Goal: Information Seeking & Learning: Learn about a topic

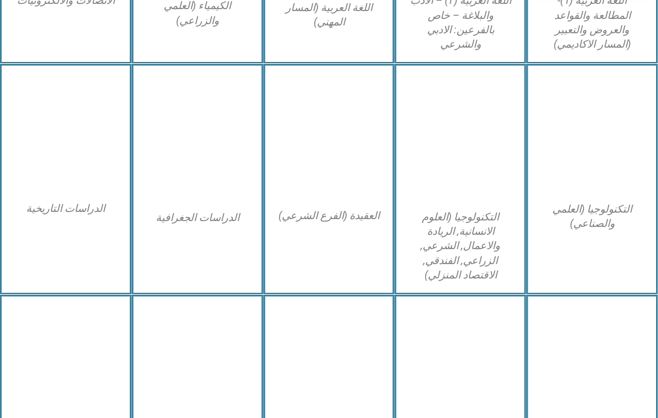
scroll to position [783, 0]
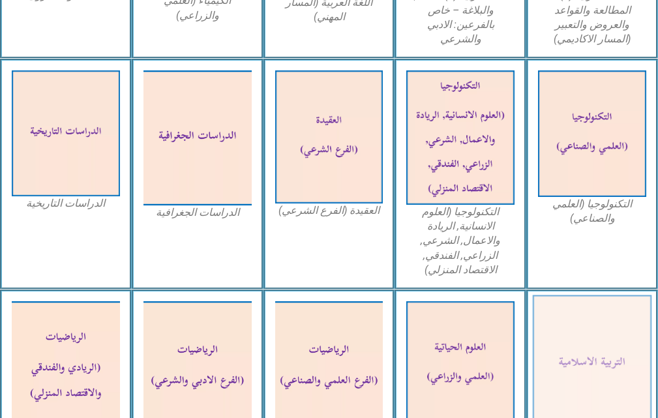
click at [559, 346] on img at bounding box center [592, 364] width 119 height 138
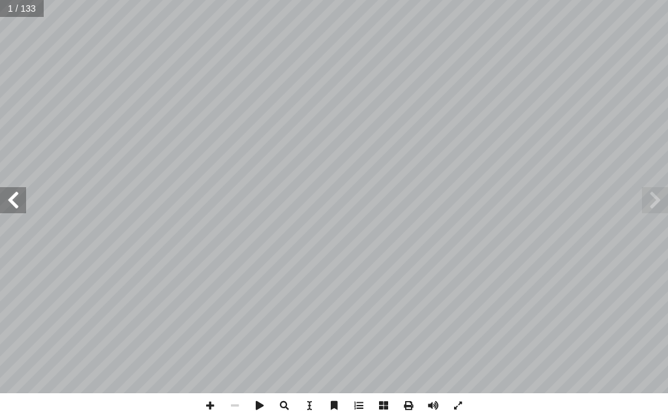
click at [12, 204] on span at bounding box center [13, 200] width 26 height 26
click at [14, 208] on span at bounding box center [13, 200] width 26 height 26
drag, startPoint x: 14, startPoint y: 210, endPoint x: 9, endPoint y: 202, distance: 9.1
click at [12, 212] on span at bounding box center [13, 200] width 26 height 26
drag, startPoint x: 9, startPoint y: 203, endPoint x: 2, endPoint y: 193, distance: 12.1
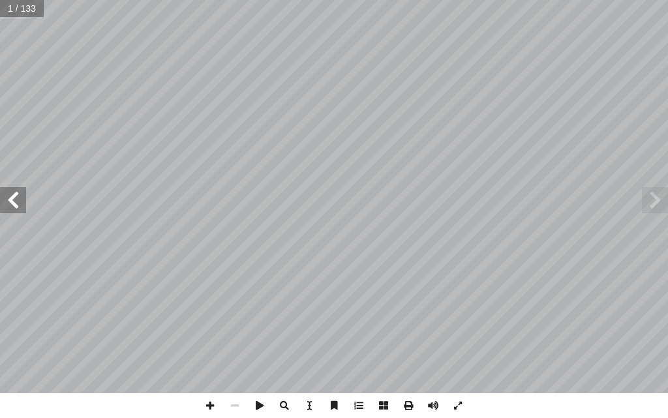
click at [5, 198] on span at bounding box center [13, 200] width 26 height 26
click at [5, 200] on span at bounding box center [13, 200] width 26 height 26
click at [2, 207] on div "ة ّ سلامي إ ربية ال� ّ الت ليف: أ � ّ فريق الت �أ. د. �إسماعيل شندي (منسّ قاً) …" at bounding box center [334, 196] width 668 height 393
click at [4, 213] on div "ة ّ سلامي إ ربية ال� ّ الت ليف: أ � ّ فريق الت �أ. د. �إسماعيل شندي (منسّ قاً) …" at bounding box center [334, 196] width 668 height 393
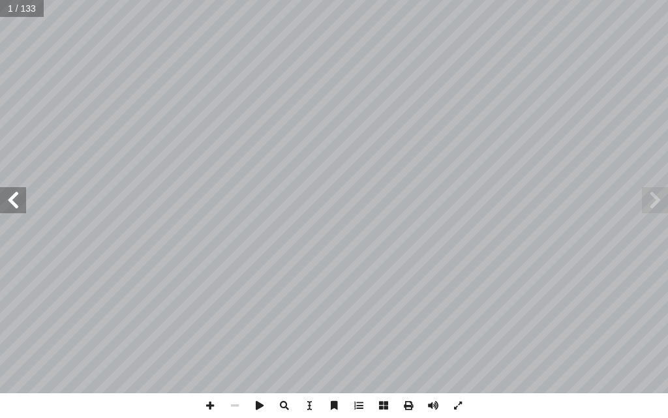
click at [3, 206] on div "ة ّ سلامي إ ربية ال� ّ الت ليف: أ � ّ فريق الت �أ. د. �إسماعيل شندي (منسّ قاً) …" at bounding box center [334, 196] width 668 height 393
click at [8, 203] on span at bounding box center [13, 200] width 26 height 26
click at [12, 211] on span at bounding box center [13, 200] width 26 height 26
drag, startPoint x: 16, startPoint y: 198, endPoint x: 14, endPoint y: 191, distance: 7.0
click at [15, 192] on span at bounding box center [13, 200] width 26 height 26
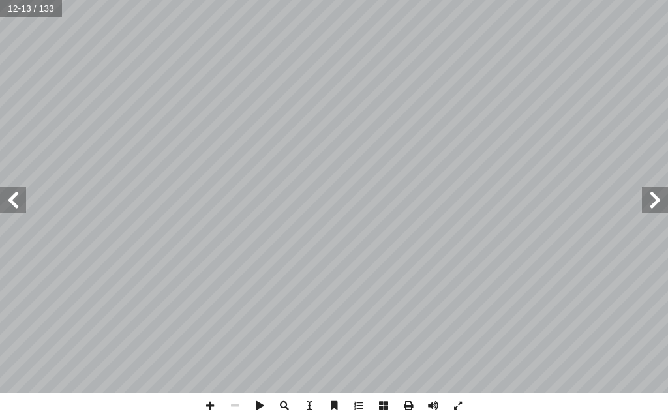
click at [14, 195] on span at bounding box center [13, 200] width 26 height 26
drag, startPoint x: 15, startPoint y: 201, endPoint x: 15, endPoint y: 210, distance: 9.1
click at [14, 200] on span at bounding box center [13, 200] width 26 height 26
click at [11, 205] on span at bounding box center [13, 200] width 26 height 26
drag, startPoint x: 11, startPoint y: 209, endPoint x: 8, endPoint y: 202, distance: 8.3
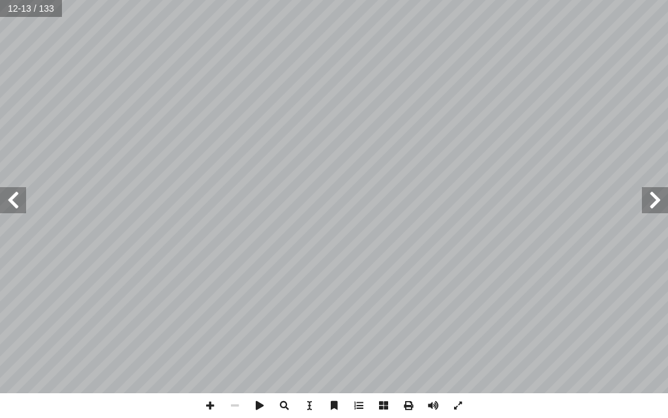
click at [9, 205] on span at bounding box center [13, 200] width 26 height 26
click at [8, 203] on span at bounding box center [13, 200] width 26 height 26
click at [10, 205] on span at bounding box center [13, 200] width 26 height 26
click at [7, 199] on span at bounding box center [13, 200] width 26 height 26
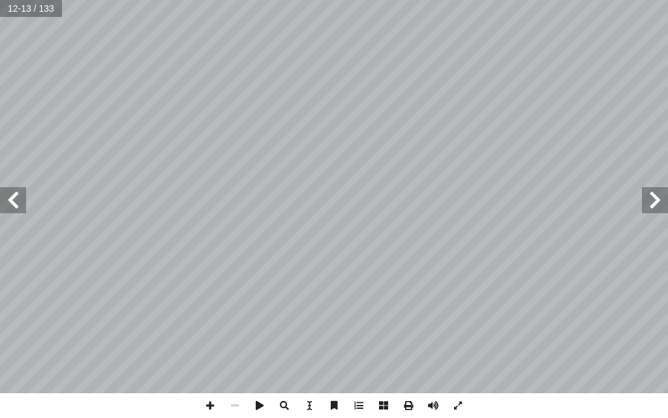
click at [6, 200] on span at bounding box center [13, 200] width 26 height 26
click at [7, 202] on span at bounding box center [13, 200] width 26 height 26
click at [10, 205] on span at bounding box center [13, 200] width 26 height 26
click at [9, 205] on span at bounding box center [13, 200] width 26 height 26
click at [9, 204] on span at bounding box center [13, 200] width 26 height 26
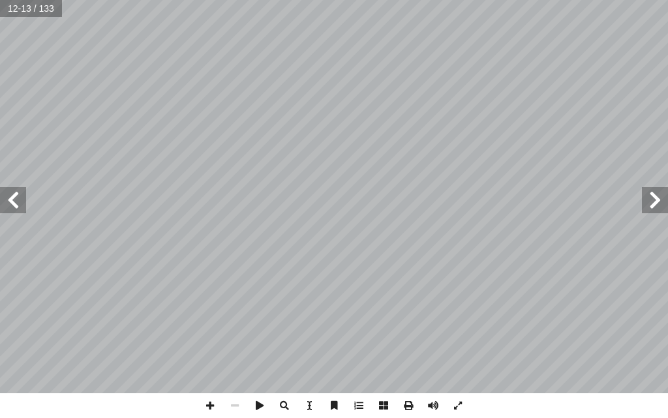
click at [8, 204] on span at bounding box center [13, 200] width 26 height 26
click at [10, 207] on span at bounding box center [13, 200] width 26 height 26
drag, startPoint x: 11, startPoint y: 209, endPoint x: 10, endPoint y: 201, distance: 7.9
click at [11, 206] on span at bounding box center [13, 200] width 26 height 26
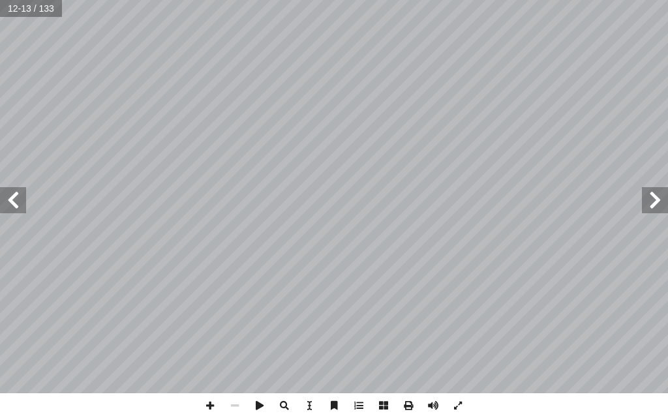
click at [12, 206] on span at bounding box center [13, 200] width 26 height 26
click at [10, 206] on span at bounding box center [13, 200] width 26 height 26
click at [8, 204] on span at bounding box center [13, 200] width 26 height 26
click at [14, 201] on span at bounding box center [13, 200] width 26 height 26
click at [19, 198] on span at bounding box center [13, 200] width 26 height 26
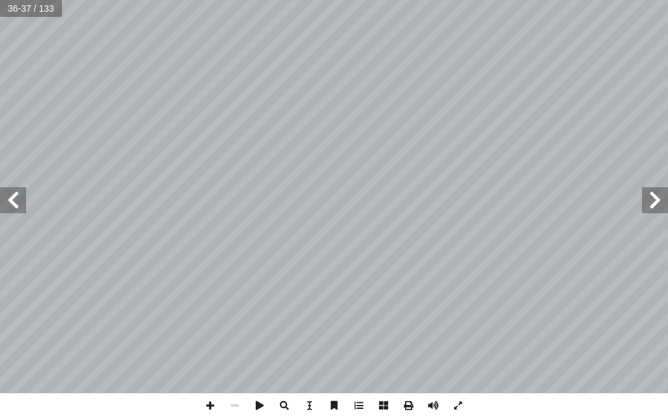
click at [21, 196] on span at bounding box center [13, 200] width 26 height 26
click at [22, 197] on span at bounding box center [13, 200] width 26 height 26
click at [23, 200] on span at bounding box center [13, 200] width 26 height 26
click at [16, 204] on span at bounding box center [13, 200] width 26 height 26
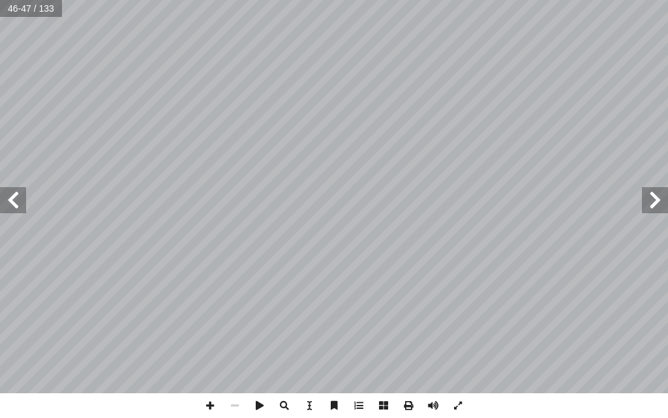
click at [11, 203] on span at bounding box center [13, 200] width 26 height 26
click at [11, 199] on span at bounding box center [13, 200] width 26 height 26
